Goal: Information Seeking & Learning: Understand process/instructions

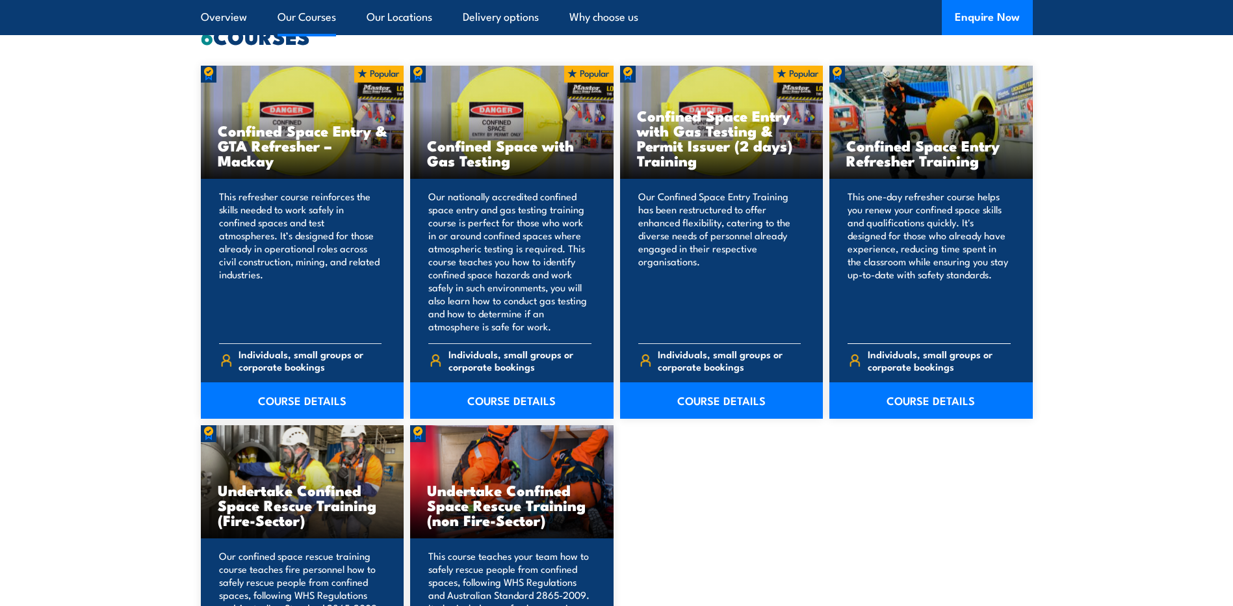
click at [934, 138] on h3 "Confined Space Entry Refresher Training" at bounding box center [931, 153] width 170 height 30
click at [938, 407] on link "COURSE DETAILS" at bounding box center [930, 400] width 203 height 36
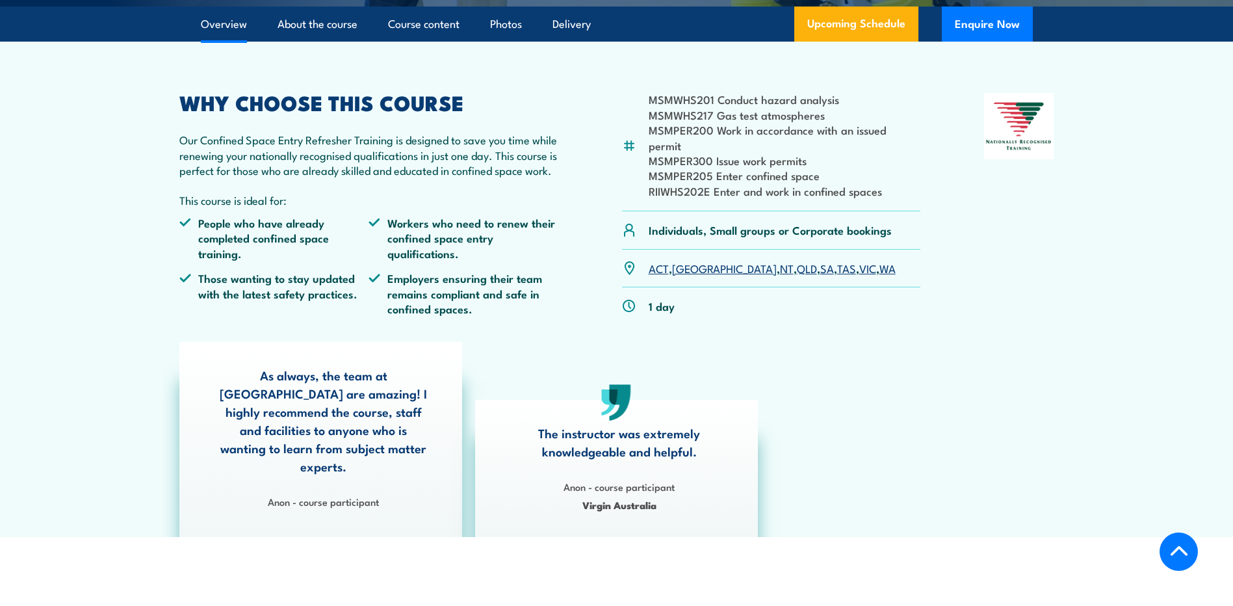
scroll to position [390, 0]
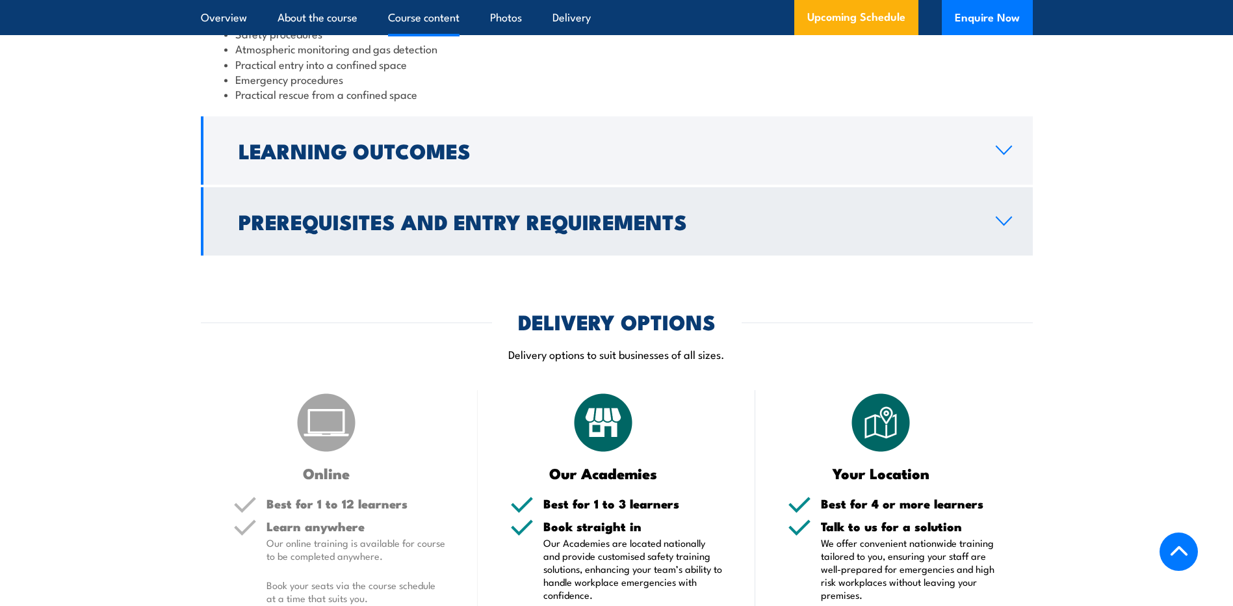
click at [374, 238] on link "Prerequisites and Entry Requirements" at bounding box center [617, 221] width 832 height 68
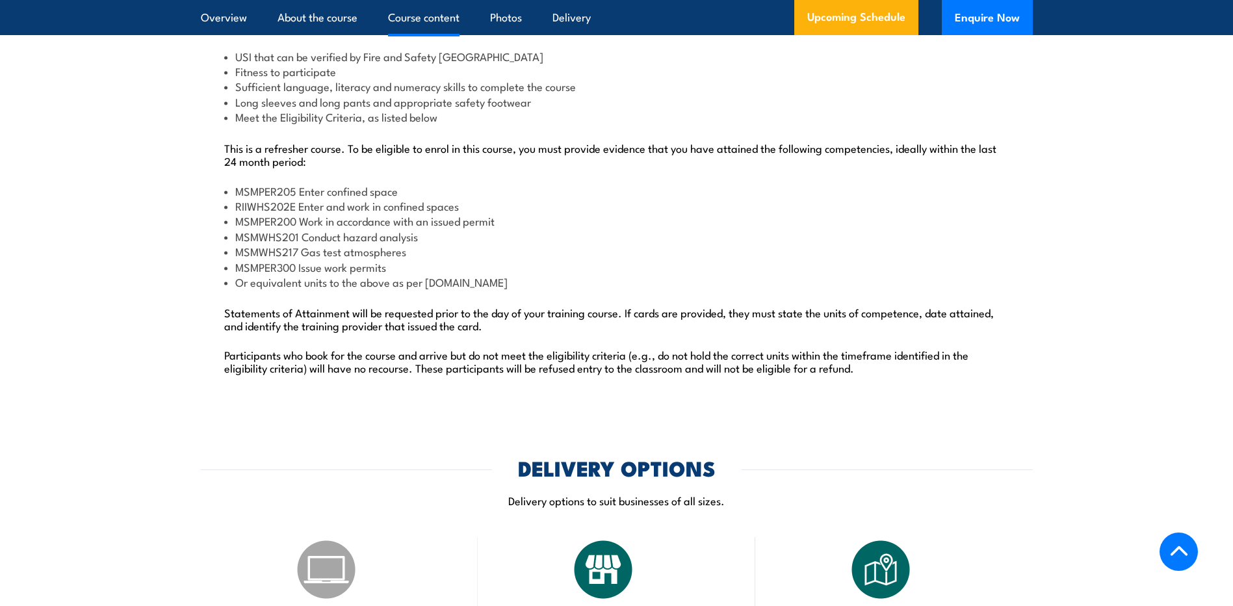
scroll to position [1699, 0]
